Goal: Navigation & Orientation: Find specific page/section

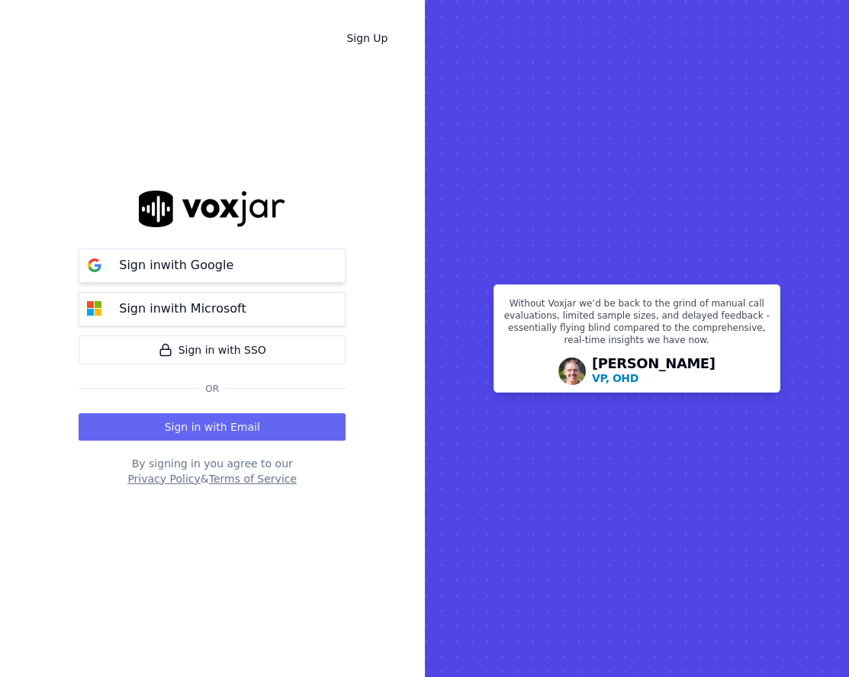
click at [163, 255] on button "Sign in with Google" at bounding box center [212, 266] width 267 height 34
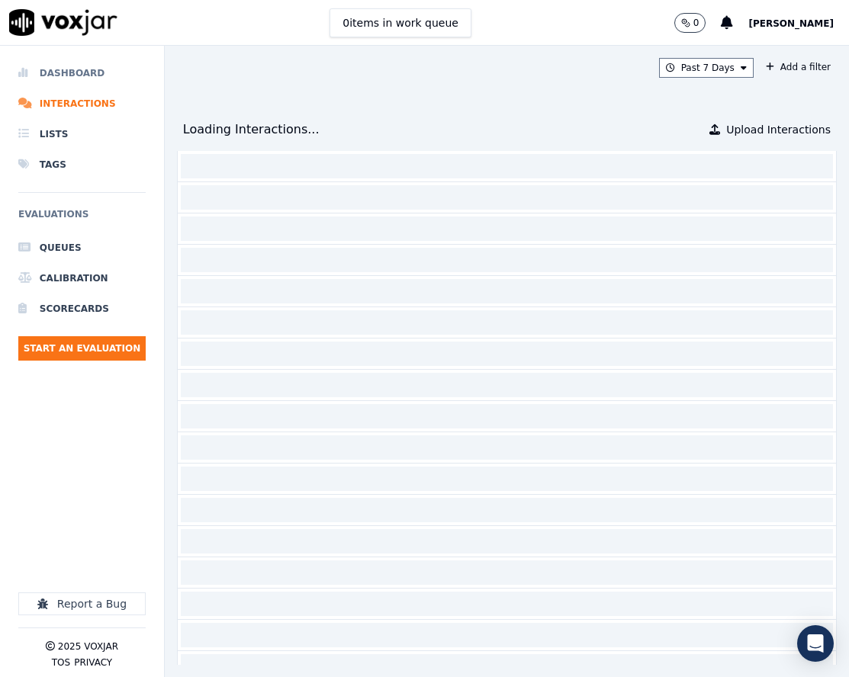
click at [119, 79] on li "Dashboard" at bounding box center [81, 73] width 127 height 31
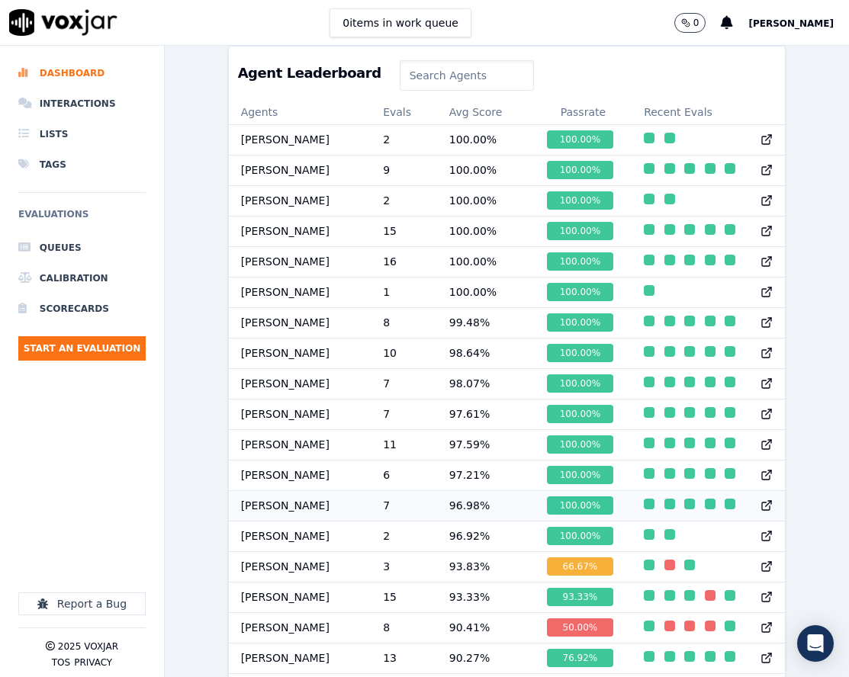
scroll to position [616, 0]
